Goal: Transaction & Acquisition: Purchase product/service

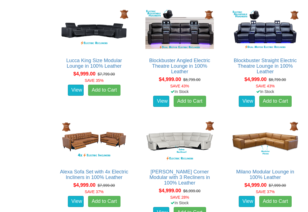
scroll to position [1213, 0]
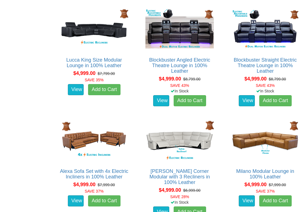
click at [252, 138] on img at bounding box center [265, 141] width 71 height 44
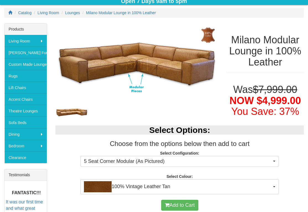
scroll to position [73, 0]
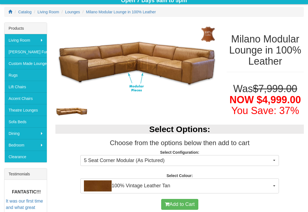
click at [160, 162] on span "5 Seat Corner Modular (As Pictured)" at bounding box center [178, 160] width 188 height 7
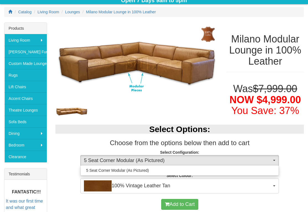
click at [69, 145] on div at bounding box center [154, 106] width 308 height 212
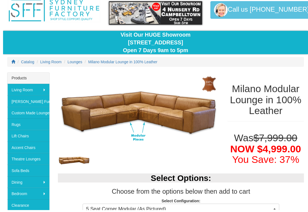
scroll to position [38, 0]
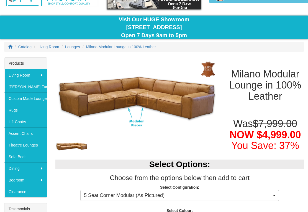
click at [71, 139] on img at bounding box center [71, 146] width 33 height 15
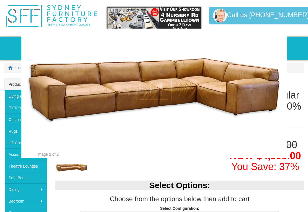
scroll to position [0, 0]
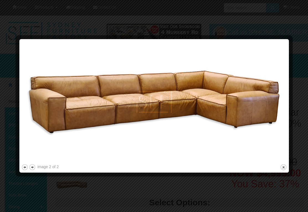
click at [283, 166] on button "close" at bounding box center [283, 166] width 7 height 7
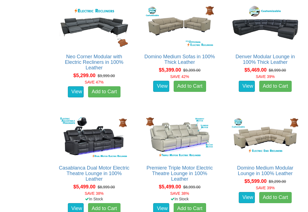
scroll to position [1541, 0]
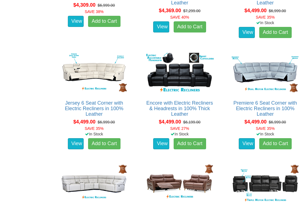
scroll to position [934, 0]
